Goal: Use online tool/utility: Utilize a website feature to perform a specific function

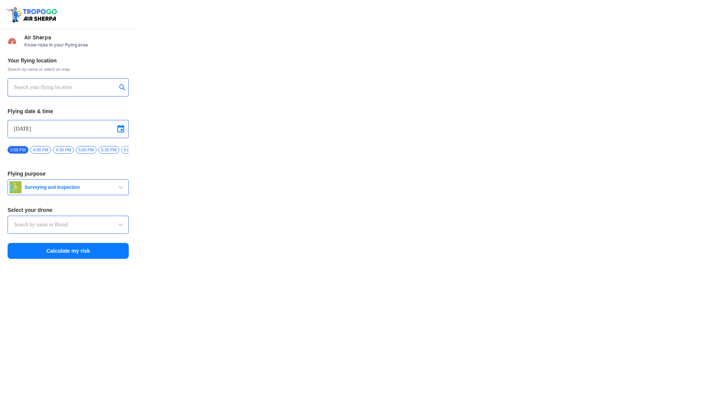
type input "Throttle Dopo"
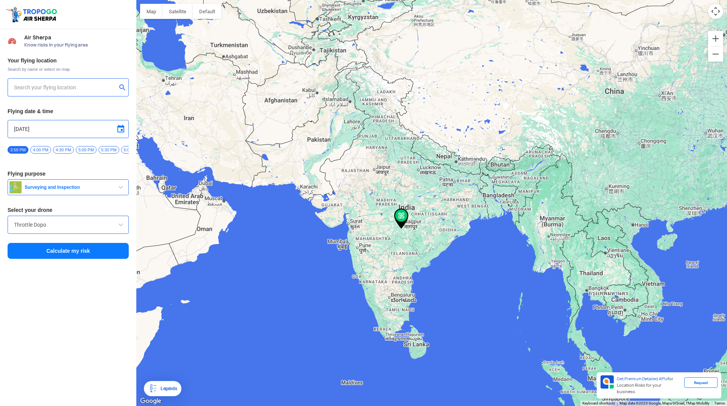
type input "[STREET_ADDRESS]"
click at [123, 87] on img at bounding box center [123, 87] width 8 height 8
click at [100, 89] on input "text" at bounding box center [65, 87] width 103 height 9
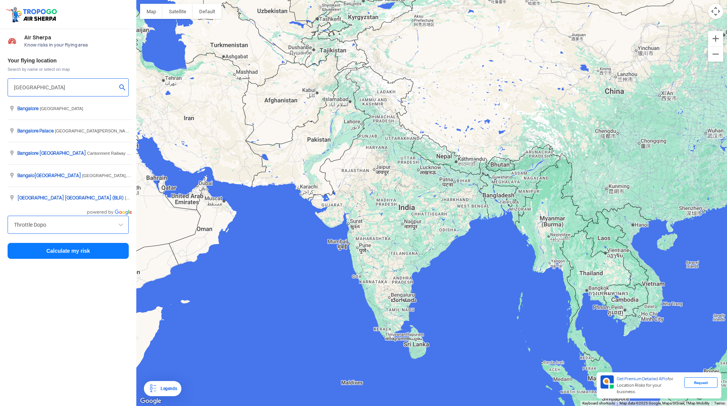
type input "[GEOGRAPHIC_DATA]"
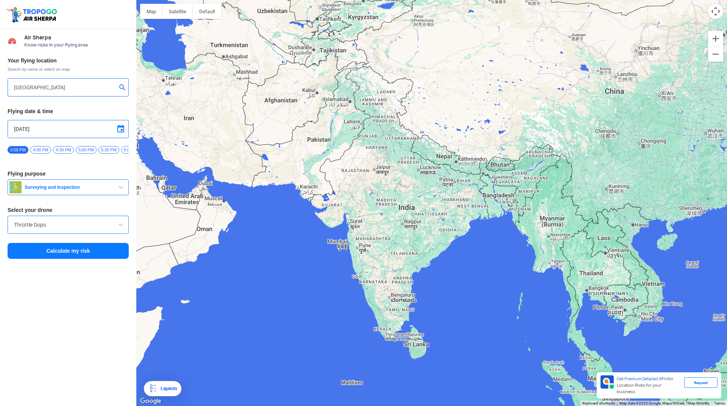
click at [98, 255] on button "Calculate my risk" at bounding box center [68, 251] width 121 height 16
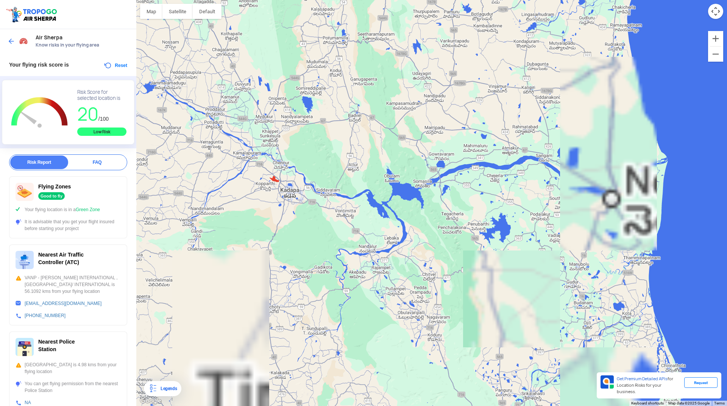
click at [360, 266] on div at bounding box center [431, 203] width 590 height 406
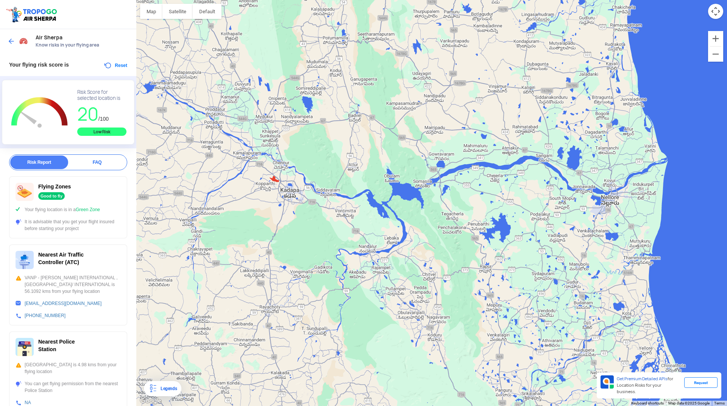
click at [369, 249] on div at bounding box center [431, 203] width 590 height 406
click at [113, 67] on button "Reset" at bounding box center [115, 65] width 24 height 9
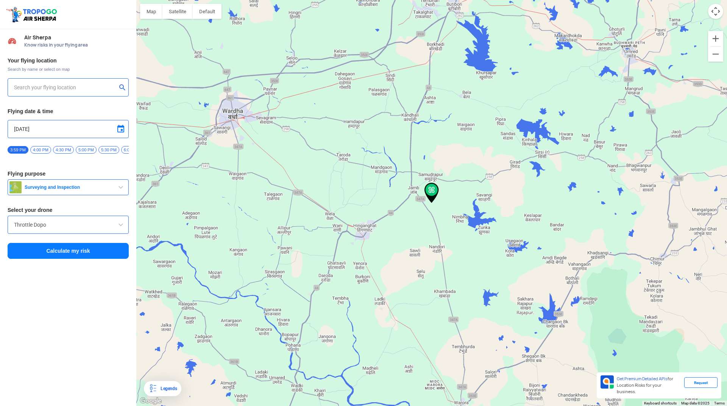
click at [58, 81] on div at bounding box center [68, 87] width 121 height 18
click at [57, 88] on input "text" at bounding box center [65, 87] width 103 height 9
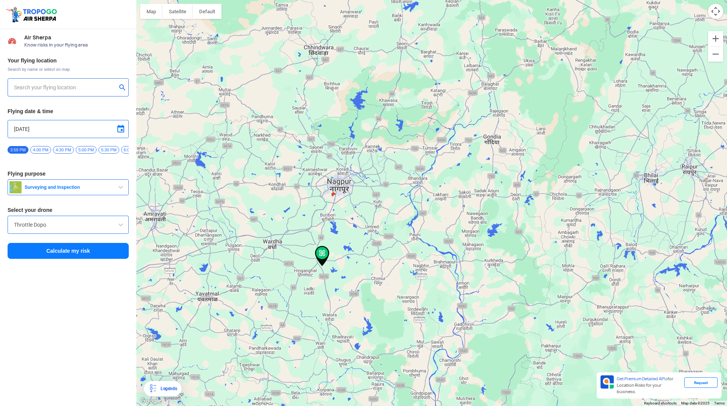
drag, startPoint x: 302, startPoint y: 168, endPoint x: 322, endPoint y: 257, distance: 91.2
click at [322, 257] on img at bounding box center [322, 256] width 14 height 20
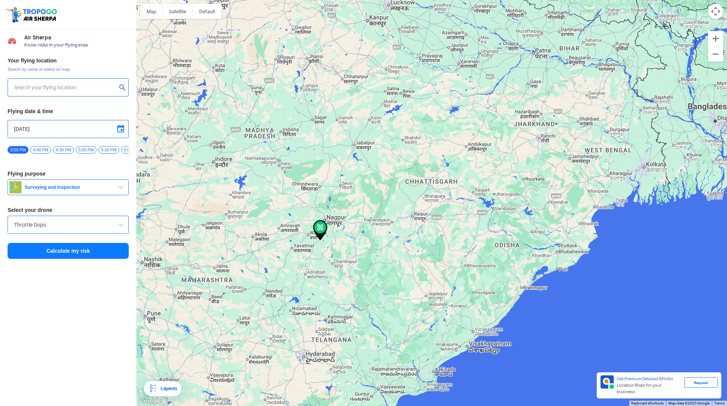
click at [32, 90] on input "text" at bounding box center [65, 87] width 103 height 9
type input "[GEOGRAPHIC_DATA], [GEOGRAPHIC_DATA]"
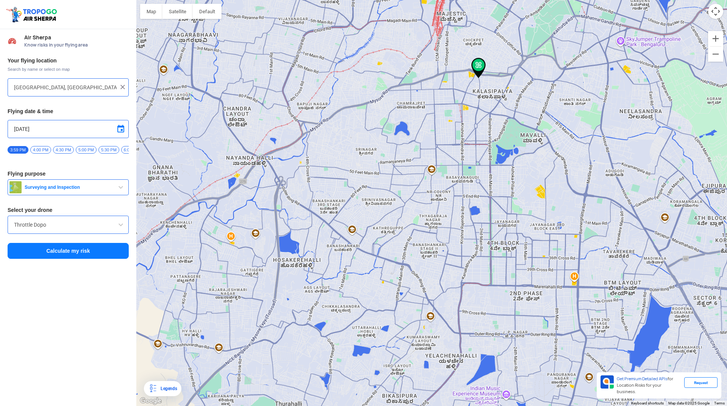
click at [100, 258] on button "Calculate my risk" at bounding box center [68, 251] width 121 height 16
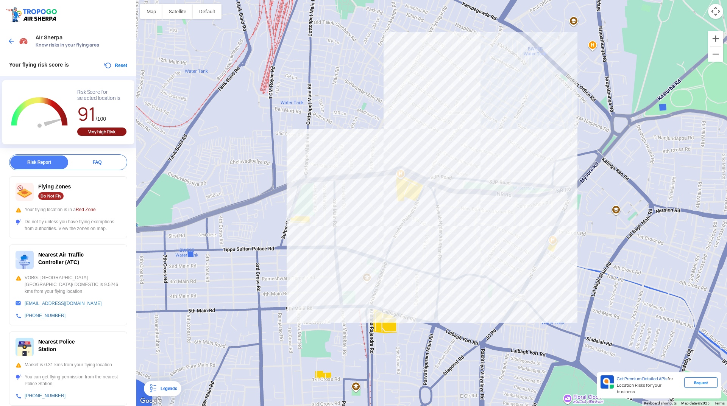
click at [10, 45] on span at bounding box center [12, 41] width 8 height 8
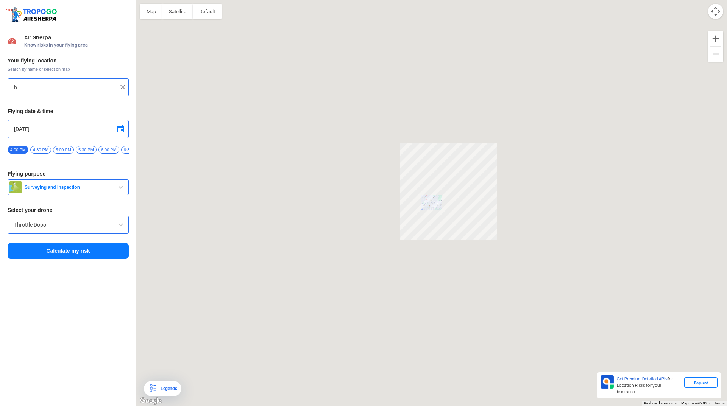
type input "[GEOGRAPHIC_DATA], [GEOGRAPHIC_DATA]"
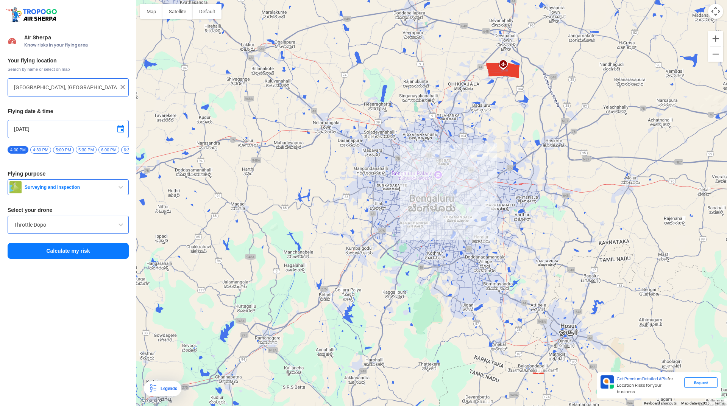
click at [120, 86] on img at bounding box center [123, 87] width 8 height 8
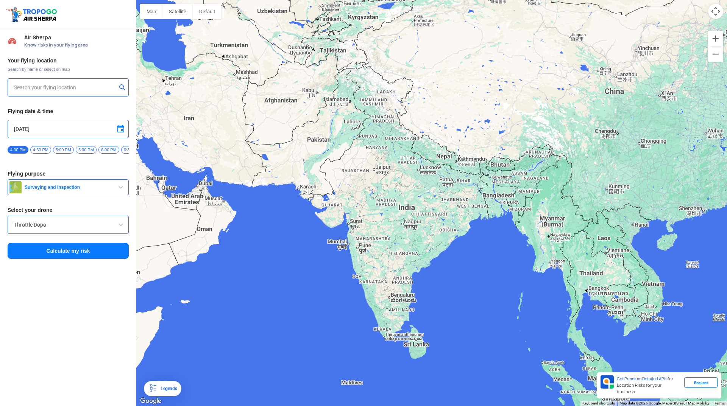
click at [82, 87] on input "text" at bounding box center [65, 87] width 103 height 9
click at [124, 229] on span at bounding box center [120, 224] width 9 height 9
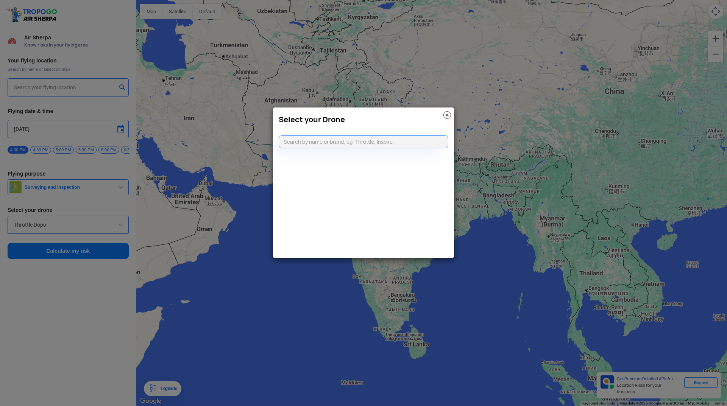
click at [109, 208] on modal-container "Select your Drone" at bounding box center [363, 203] width 727 height 406
click at [63, 84] on modal-container "Select your Drone" at bounding box center [363, 203] width 727 height 406
click at [50, 87] on modal-container "Select your Drone" at bounding box center [363, 203] width 727 height 406
click at [451, 116] on div "Select your Drone" at bounding box center [363, 117] width 181 height 20
click at [448, 116] on img at bounding box center [447, 115] width 8 height 8
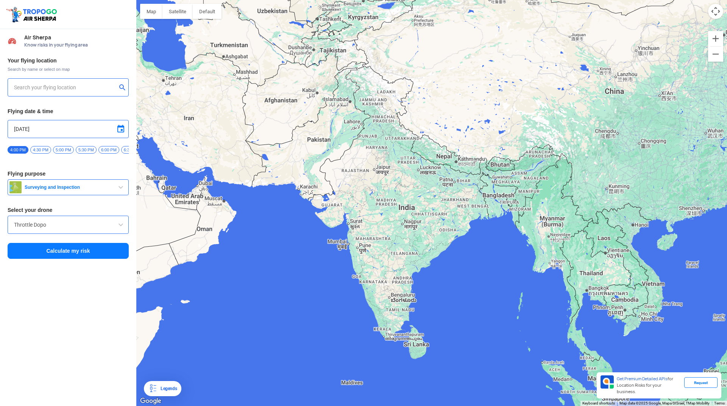
click at [47, 91] on input "text" at bounding box center [65, 87] width 103 height 9
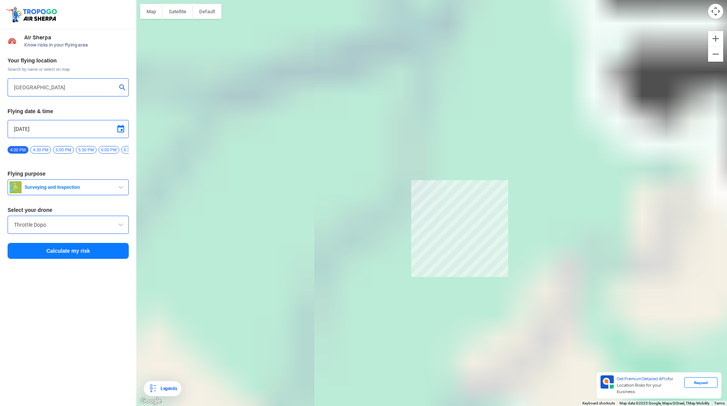
type input "[STREET_ADDRESS][PERSON_NAME], opposite [PERSON_NAME][GEOGRAPHIC_DATA], [GEOGRA…"
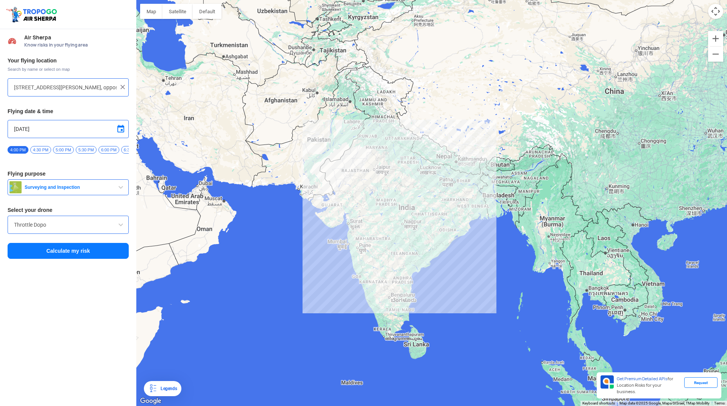
click at [124, 87] on img at bounding box center [123, 87] width 8 height 8
click at [100, 87] on input "text" at bounding box center [65, 87] width 103 height 9
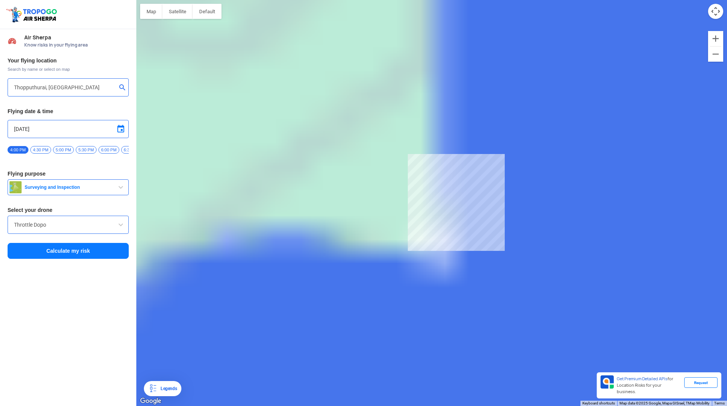
type input "Thopputhurai, [GEOGRAPHIC_DATA] 614809, [GEOGRAPHIC_DATA]"
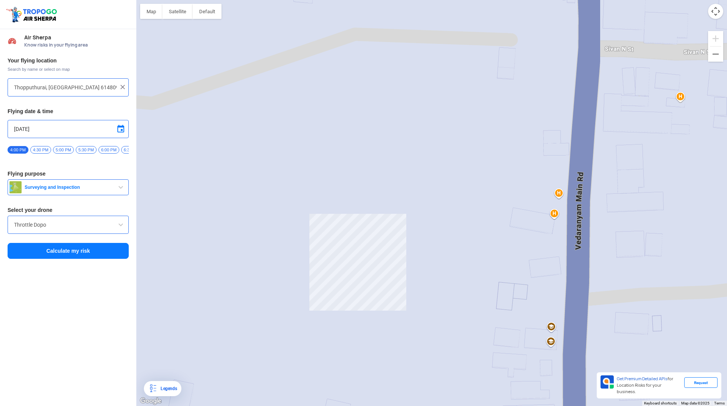
click at [89, 259] on button "Calculate my risk" at bounding box center [68, 251] width 121 height 16
